Goal: Information Seeking & Learning: Learn about a topic

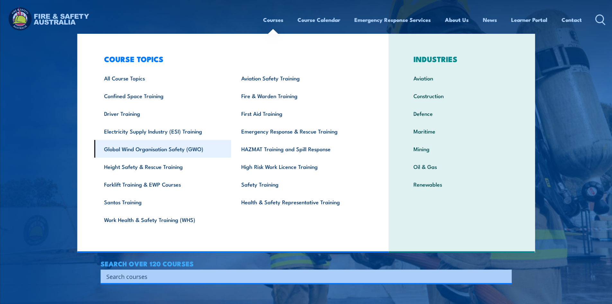
drag, startPoint x: 422, startPoint y: 163, endPoint x: 152, endPoint y: 147, distance: 270.2
drag, startPoint x: 152, startPoint y: 147, endPoint x: 85, endPoint y: 104, distance: 79.4
click at [85, 104] on div "COURSE TOPICS All Course Topics Aviation Safety Training Confined Space Trainin…" at bounding box center [233, 143] width 312 height 219
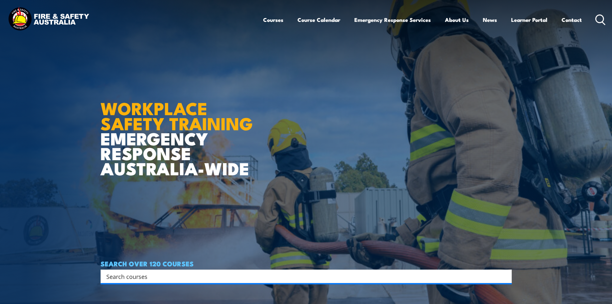
click at [599, 21] on icon at bounding box center [601, 19] width 10 height 11
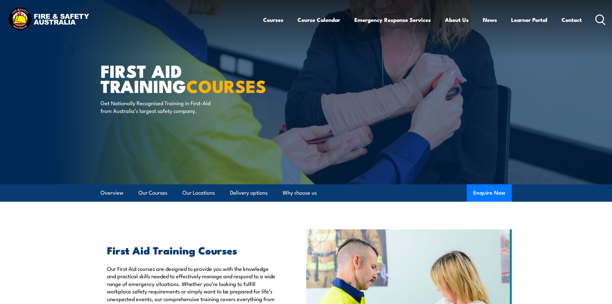
click at [598, 22] on circle at bounding box center [600, 19] width 8 height 8
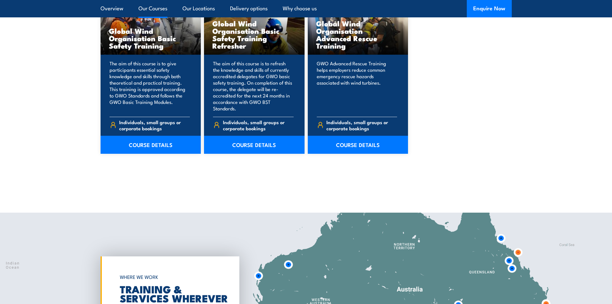
scroll to position [547, 0]
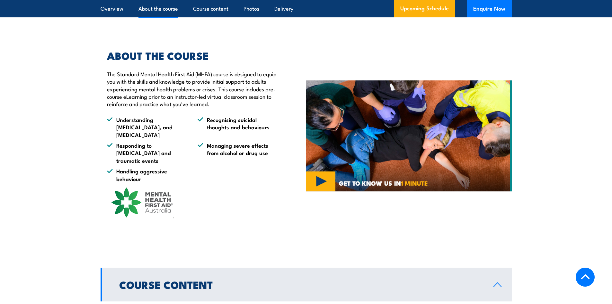
scroll to position [675, 0]
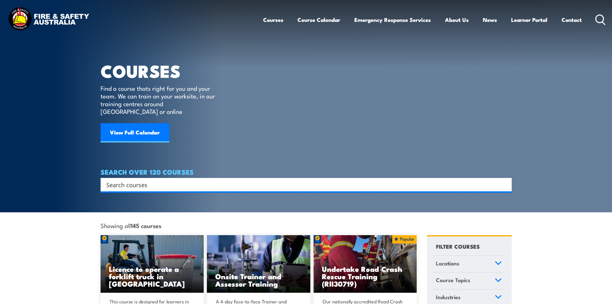
click at [194, 180] on input "Search input" at bounding box center [302, 185] width 392 height 10
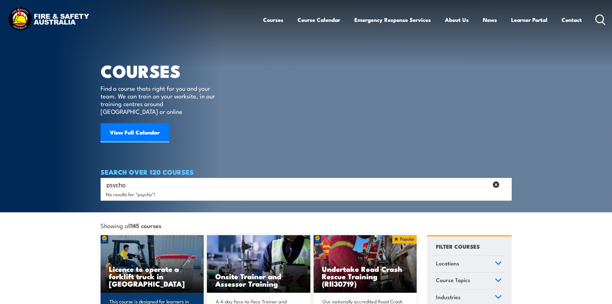
type input "psycho"
